Goal: Task Accomplishment & Management: Manage account settings

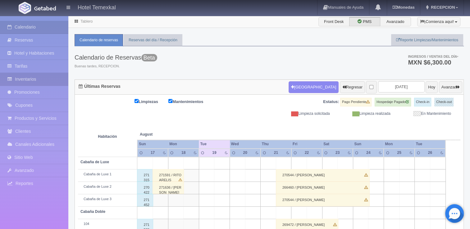
click at [31, 81] on link "Inventarios" at bounding box center [34, 79] width 68 height 13
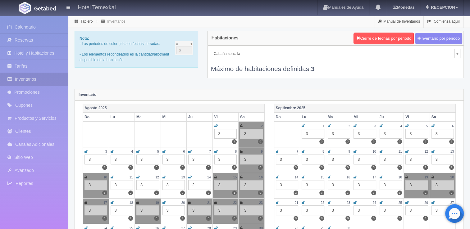
click at [237, 59] on div "Máximo de habitaciones definidas: 3" at bounding box center [336, 65] width 250 height 15
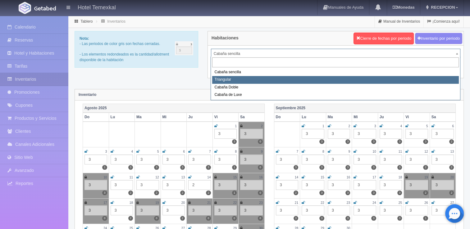
select select "2119"
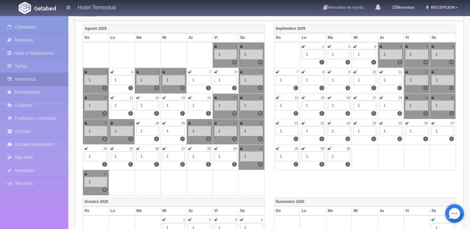
scroll to position [43, 0]
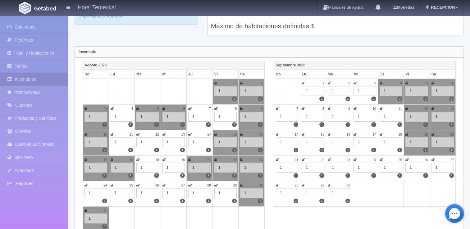
click at [137, 158] on icon at bounding box center [138, 160] width 3 height 4
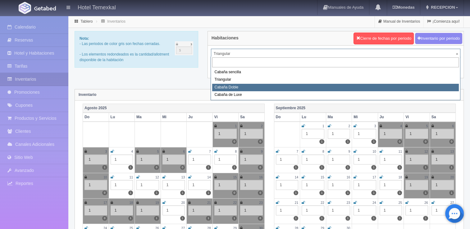
select select "2120"
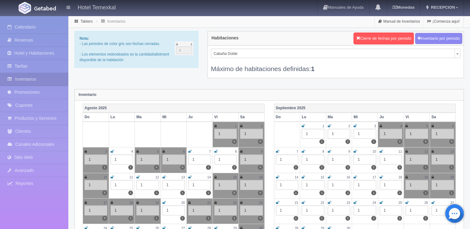
scroll to position [90, 0]
